Goal: Navigation & Orientation: Find specific page/section

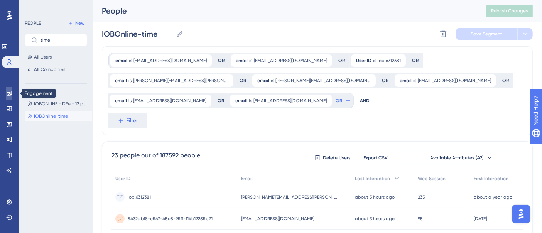
click at [11, 95] on icon at bounding box center [9, 93] width 6 height 6
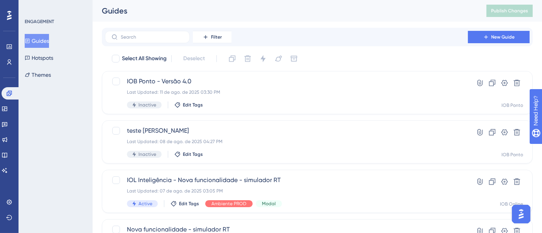
click at [523, 218] on img "Open AI Assistant Launcher" at bounding box center [521, 214] width 14 height 14
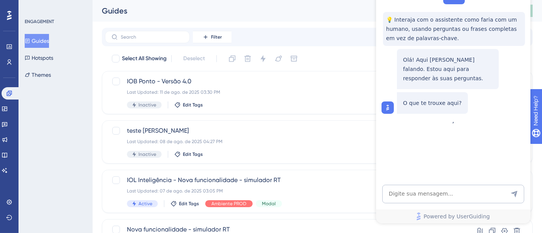
click at [403, 206] on div "Powered by UserGuiding" at bounding box center [453, 204] width 154 height 39
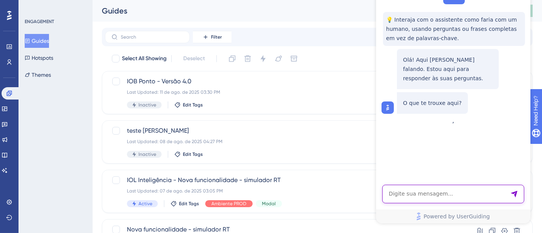
click at [400, 198] on textarea "AI Assistant Text Input" at bounding box center [453, 194] width 142 height 19
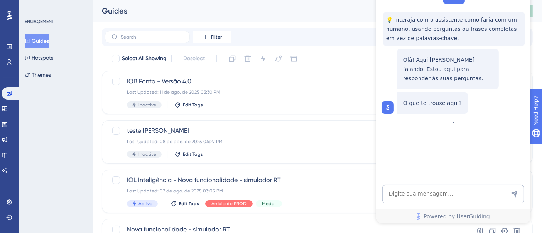
click at [49, 130] on div "ENGAGEMENT Guides Hotspots Themes" at bounding box center [56, 116] width 74 height 233
click at [7, 111] on icon at bounding box center [5, 109] width 6 height 6
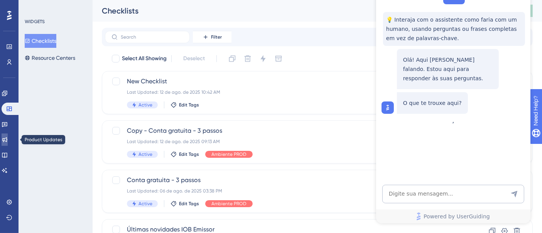
click at [7, 140] on icon at bounding box center [4, 139] width 5 height 5
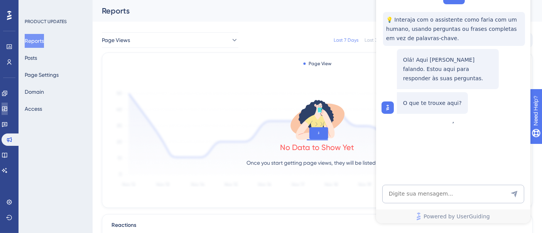
click at [8, 108] on link at bounding box center [5, 109] width 6 height 12
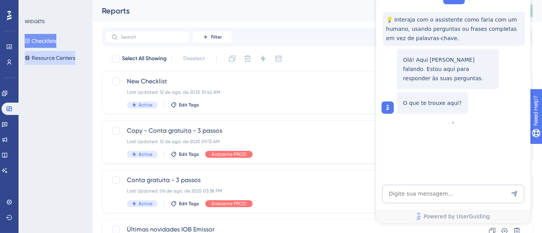
click at [54, 63] on button "Resource Centers" at bounding box center [50, 58] width 51 height 14
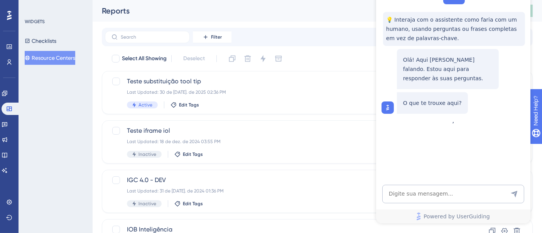
click at [55, 61] on button "Resource Centers" at bounding box center [50, 58] width 51 height 14
click at [8, 120] on link at bounding box center [5, 124] width 6 height 12
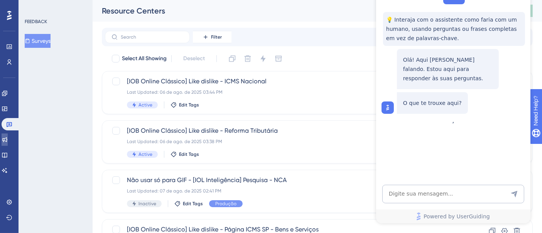
click at [8, 135] on link at bounding box center [5, 139] width 6 height 12
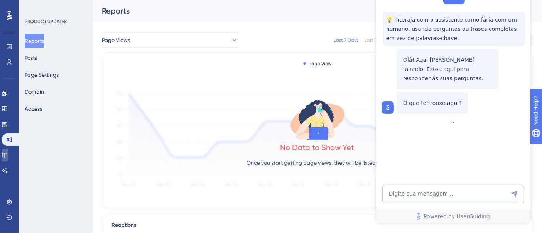
click at [5, 155] on link at bounding box center [5, 155] width 6 height 12
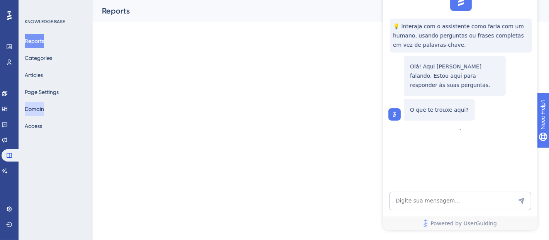
click at [42, 113] on button "Domain" at bounding box center [34, 109] width 19 height 14
click at [314, 0] on html "Performance Users Engagement Widgets Feedback Product Updates Knowledge Base AI…" at bounding box center [274, 0] width 549 height 0
click at [194, 0] on html "Performance Users Engagement Widgets Feedback Product Updates Knowledge Base AI…" at bounding box center [274, 0] width 549 height 0
click at [210, 0] on html "Performance Users Engagement Widgets Feedback Product Updates Knowledge Base AI…" at bounding box center [274, 0] width 549 height 0
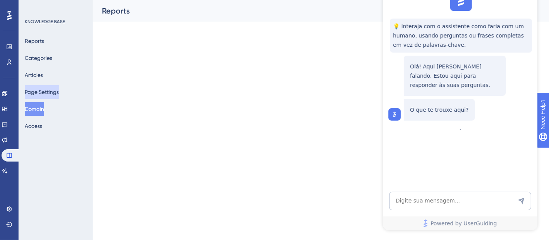
click at [49, 86] on button "Page Settings" at bounding box center [42, 92] width 34 height 14
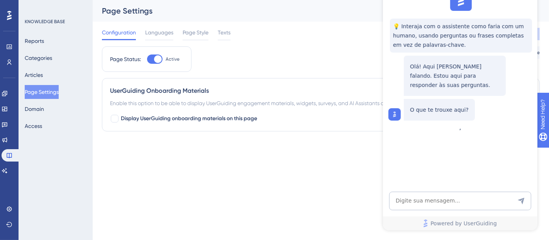
click at [273, 0] on html "Performance Users Engagement Widgets Feedback Product Updates Knowledge Base AI…" at bounding box center [274, 0] width 549 height 0
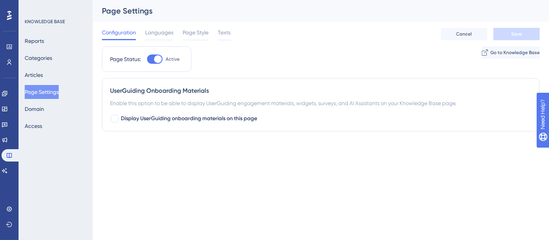
click at [299, 0] on html "Performance Users Engagement Widgets Feedback Product Updates Knowledge Base AI…" at bounding box center [274, 0] width 549 height 0
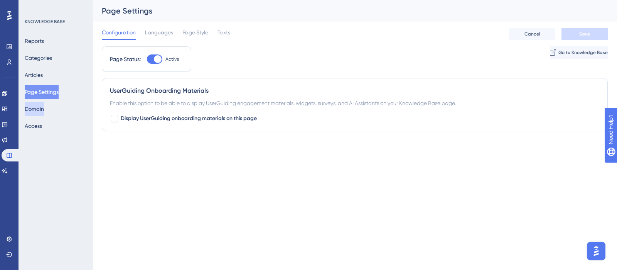
click at [44, 107] on button "Domain" at bounding box center [34, 109] width 19 height 14
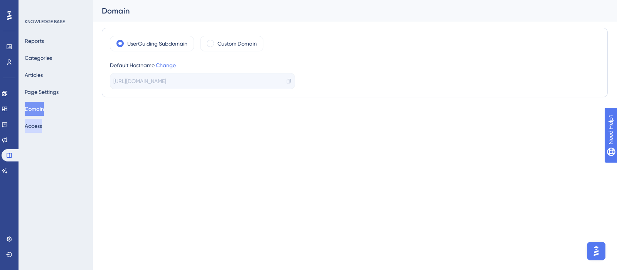
click at [41, 130] on button "Access" at bounding box center [33, 126] width 17 height 14
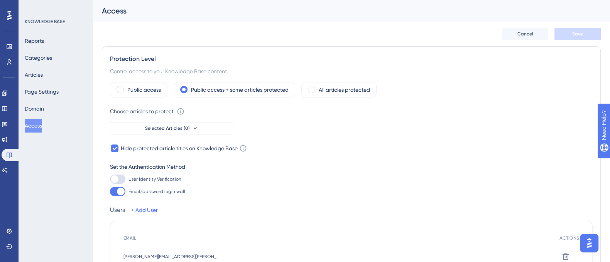
click at [353, 176] on div "User Identity Verification Email/password login wall" at bounding box center [351, 186] width 483 height 22
click at [44, 101] on div "Reports Categories Articles Page Settings Domain Access" at bounding box center [56, 83] width 63 height 99
click at [44, 105] on button "Domain" at bounding box center [34, 109] width 19 height 14
click at [41, 110] on button "Domain" at bounding box center [34, 109] width 19 height 14
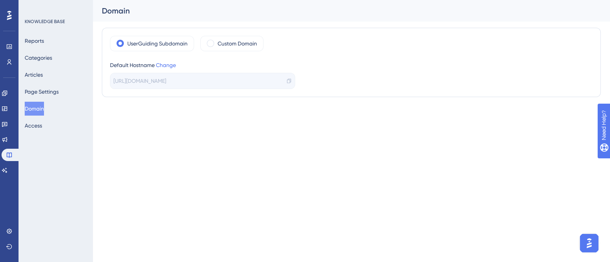
drag, startPoint x: 41, startPoint y: 110, endPoint x: 515, endPoint y: 6, distance: 485.2
click at [44, 111] on button "Domain" at bounding box center [34, 109] width 19 height 14
click at [44, 108] on button "Domain" at bounding box center [34, 109] width 19 height 14
click at [43, 108] on button "Domain" at bounding box center [34, 109] width 19 height 14
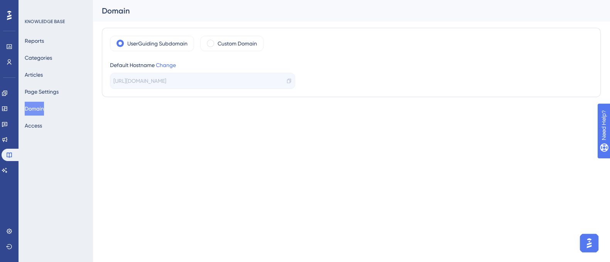
click at [238, 0] on html "Performance Users Engagement Widgets Feedback Product Updates Knowledge Base AI…" at bounding box center [305, 0] width 610 height 0
